Goal: Task Accomplishment & Management: Use online tool/utility

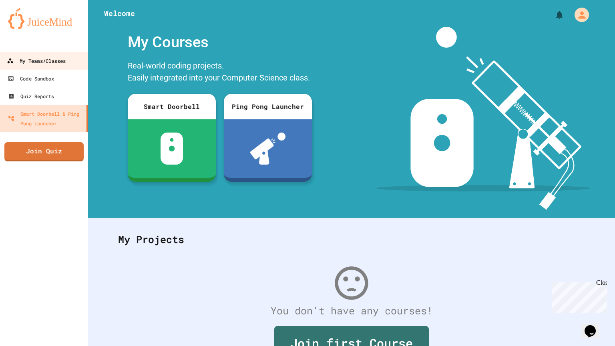
click at [58, 64] on div "My Teams/Classes" at bounding box center [36, 61] width 59 height 10
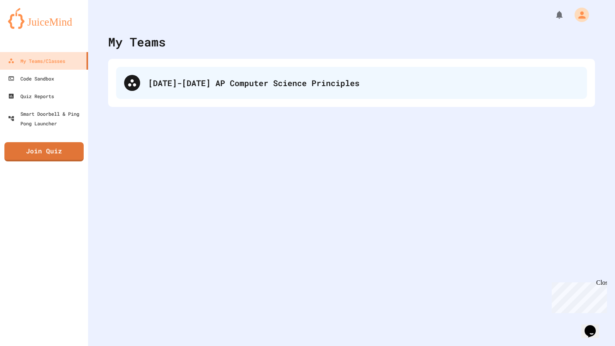
click at [225, 77] on div "[DATE]-[DATE] AP Computer Science Principles" at bounding box center [363, 83] width 431 height 12
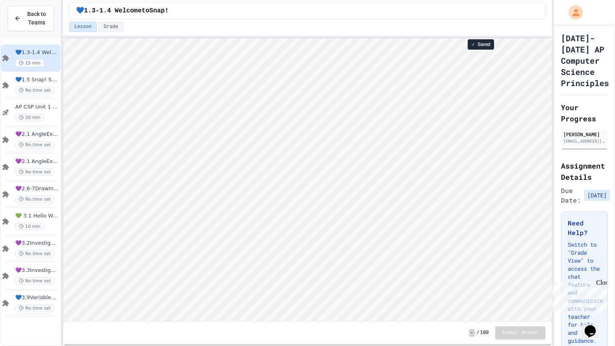
scroll to position [0, 0]
click at [37, 312] on div "💙3.9Variables&ArithmeticOp No time set" at bounding box center [31, 303] width 60 height 27
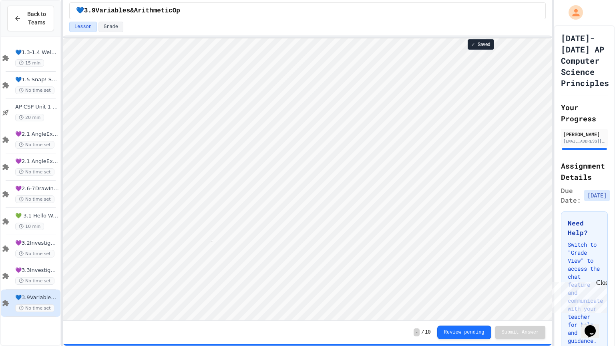
scroll to position [0, 4]
type textarea "**"
type textarea "*"
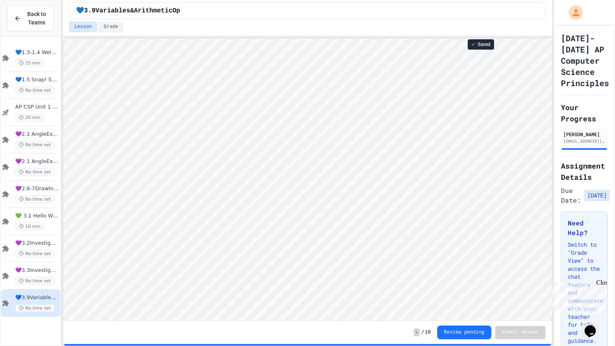
type textarea "**"
type textarea "*"
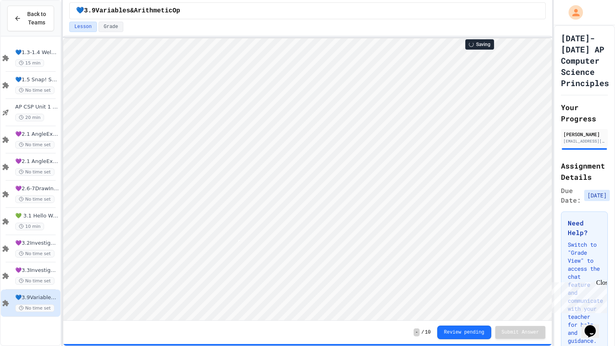
scroll to position [0, 2]
type textarea "*"
